Goal: Entertainment & Leisure: Consume media (video, audio)

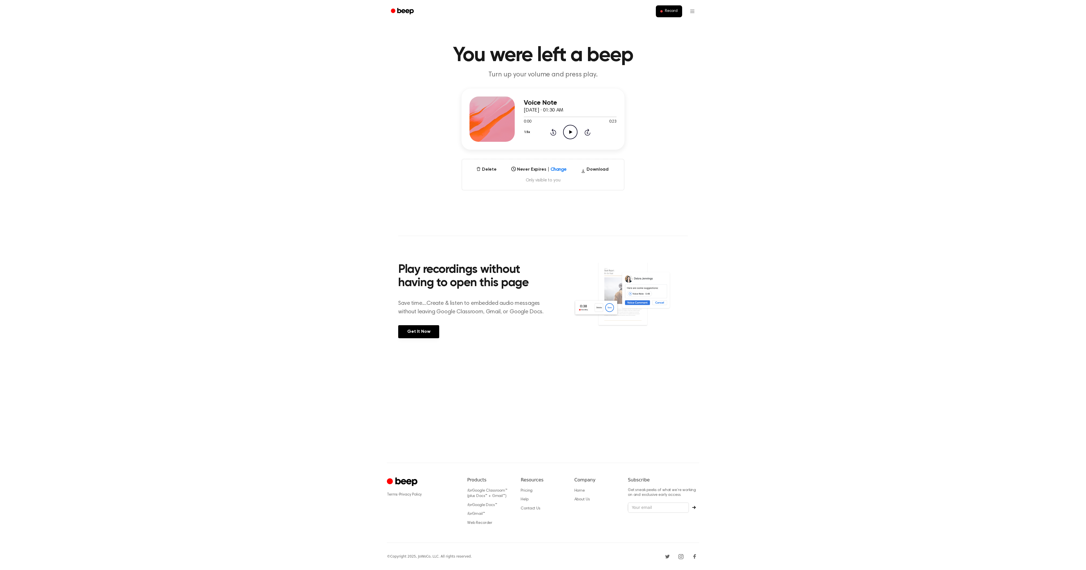
click at [564, 132] on icon "Play Audio" at bounding box center [570, 132] width 14 height 14
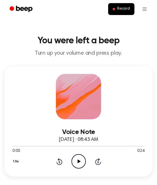
click at [79, 161] on icon at bounding box center [79, 161] width 3 height 4
click at [82, 158] on icon "Play Audio" at bounding box center [79, 161] width 14 height 14
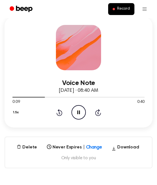
scroll to position [20, 0]
